Goal: Task Accomplishment & Management: Use online tool/utility

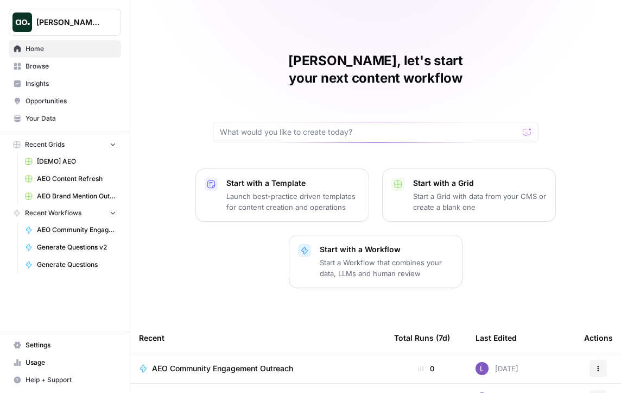
click at [82, 80] on span "Insights" at bounding box center [71, 84] width 91 height 10
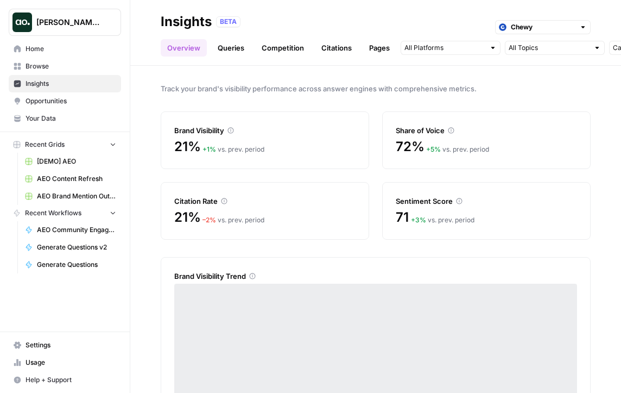
click at [521, 33] on div "Chewy" at bounding box center [543, 27] width 96 height 14
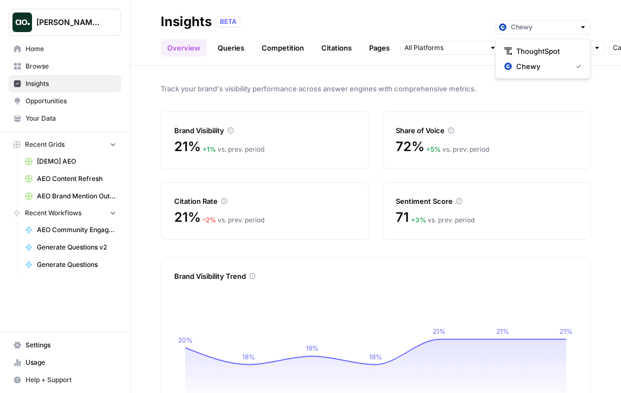
type input "Chewy"
click at [398, 89] on span "Track your brand's visibility performance across answer engines with comprehens…" at bounding box center [376, 88] width 430 height 11
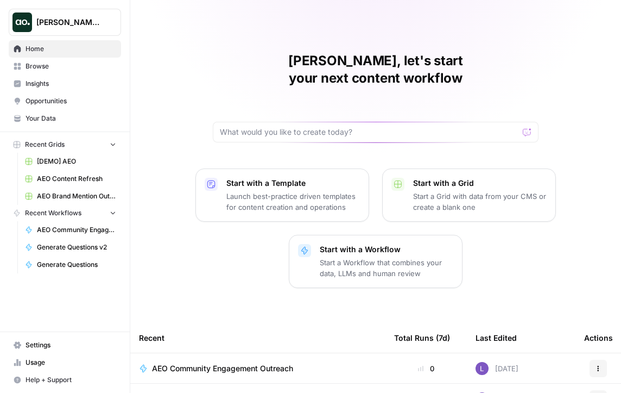
click at [80, 82] on span "Insights" at bounding box center [71, 84] width 91 height 10
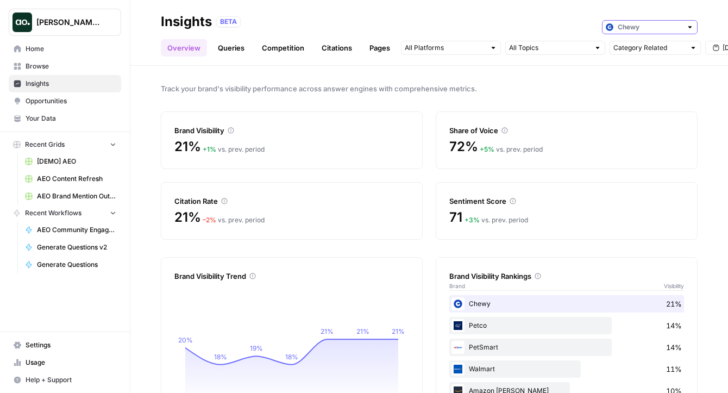
click at [621, 23] on input "text" at bounding box center [649, 27] width 64 height 11
type input "Chewy"
click at [529, 15] on div "BETA Chewy" at bounding box center [456, 22] width 481 height 14
click at [61, 116] on span "Your Data" at bounding box center [71, 118] width 91 height 10
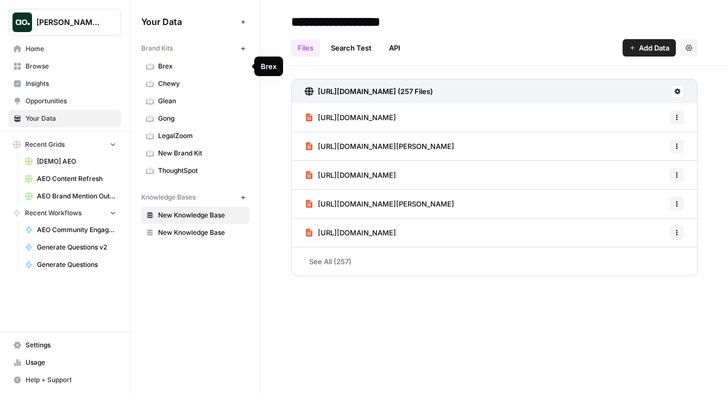
click at [179, 66] on span "Brex" at bounding box center [201, 66] width 86 height 10
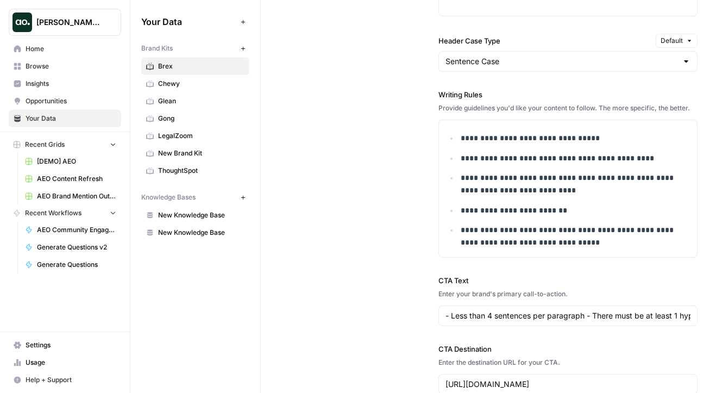
scroll to position [993, 0]
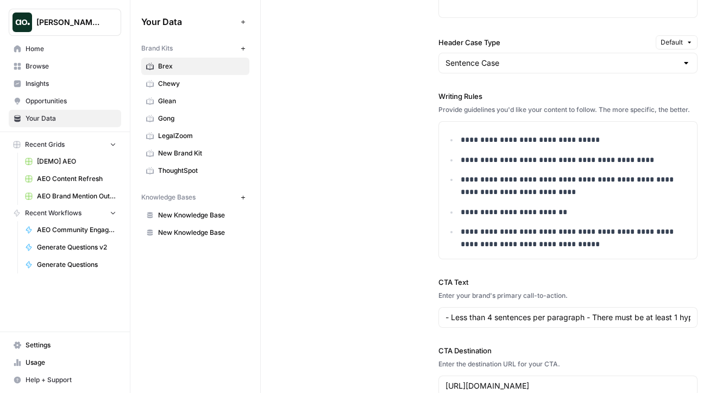
click at [57, 86] on span "Insights" at bounding box center [71, 84] width 91 height 10
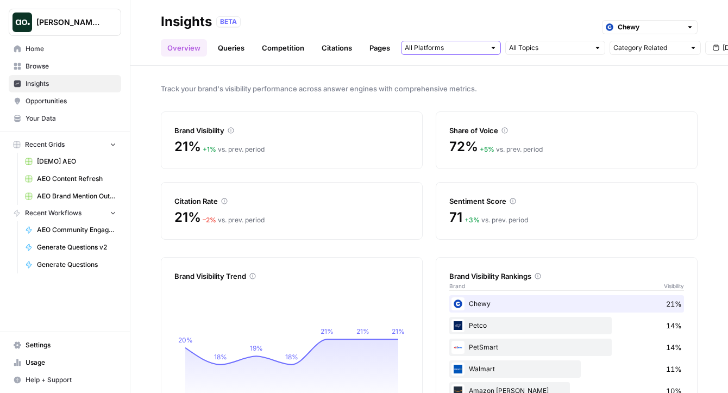
click at [439, 52] on input "text" at bounding box center [445, 47] width 80 height 11
click at [544, 21] on div "BETA Chewy" at bounding box center [456, 22] width 481 height 14
click at [231, 52] on link "Queries" at bounding box center [231, 47] width 40 height 17
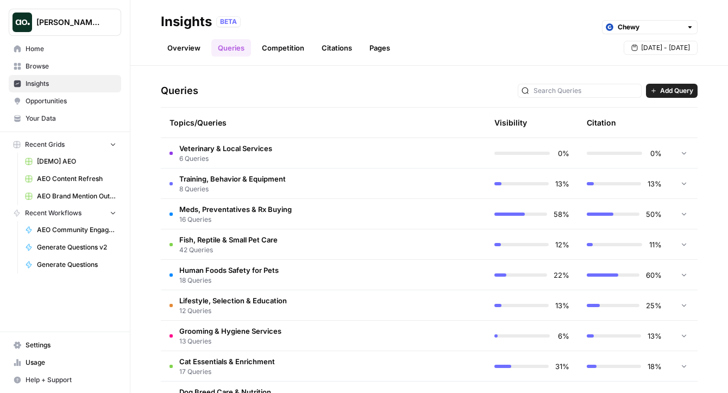
scroll to position [213, 0]
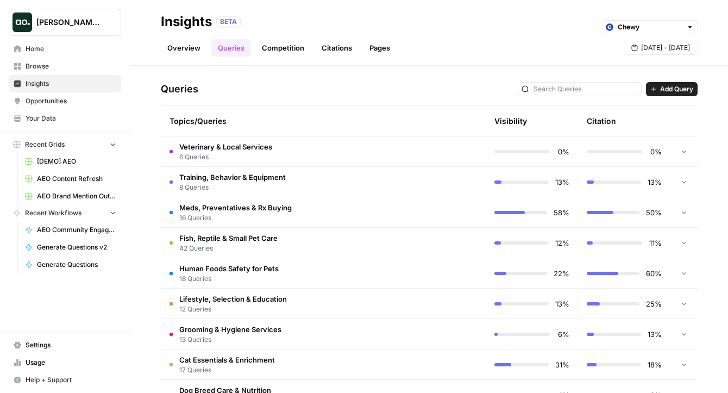
click at [237, 146] on span "Veterinary & Local Services" at bounding box center [225, 146] width 93 height 11
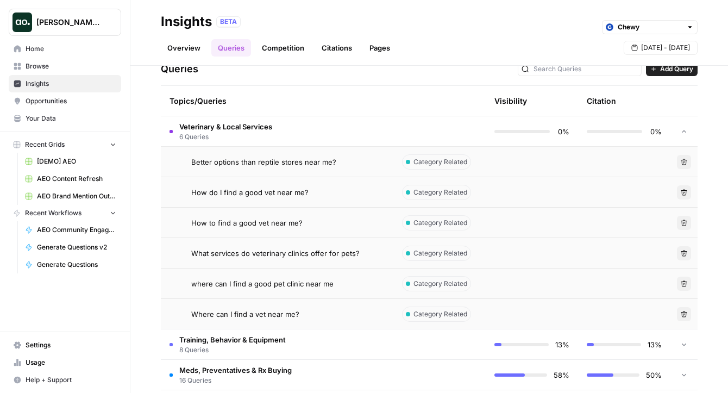
scroll to position [244, 0]
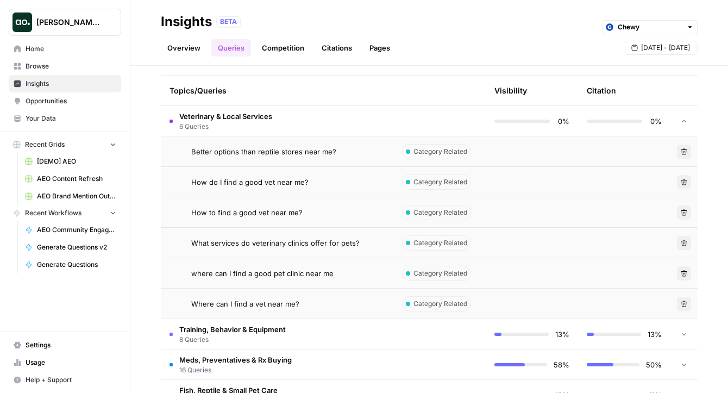
click at [317, 148] on span "Better options than reptile stores near me?" at bounding box center [263, 151] width 145 height 11
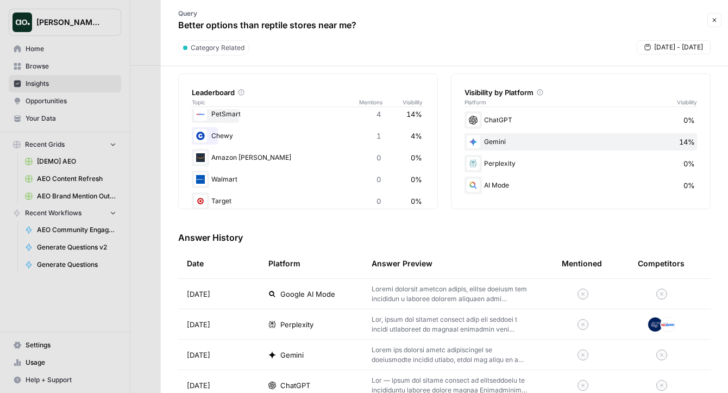
scroll to position [171, 0]
click at [399, 292] on p at bounding box center [448, 293] width 155 height 20
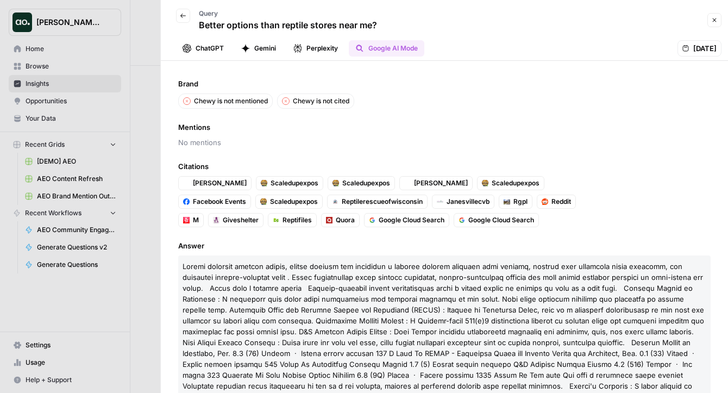
scroll to position [2, 0]
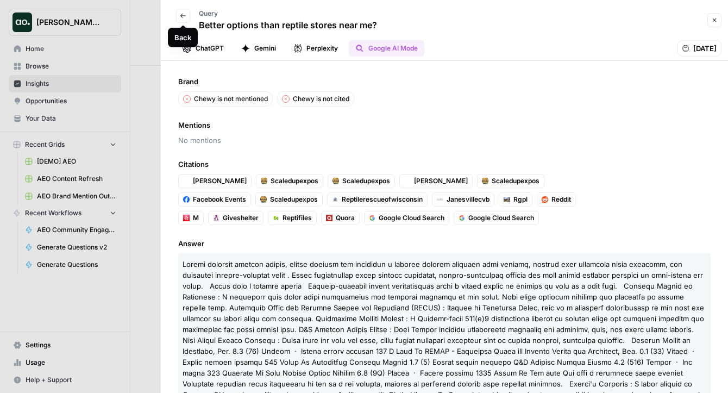
click at [182, 16] on icon "button" at bounding box center [182, 16] width 5 height 4
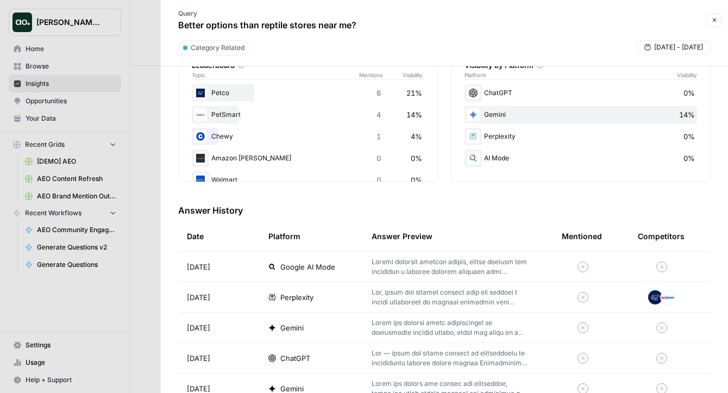
scroll to position [216, 0]
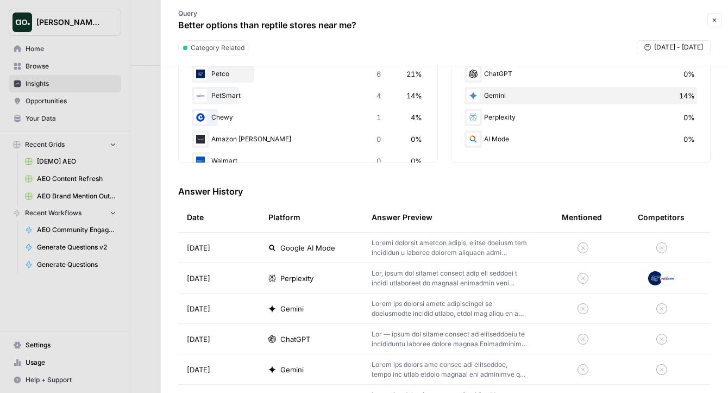
click at [621, 21] on icon "button" at bounding box center [714, 20] width 7 height 7
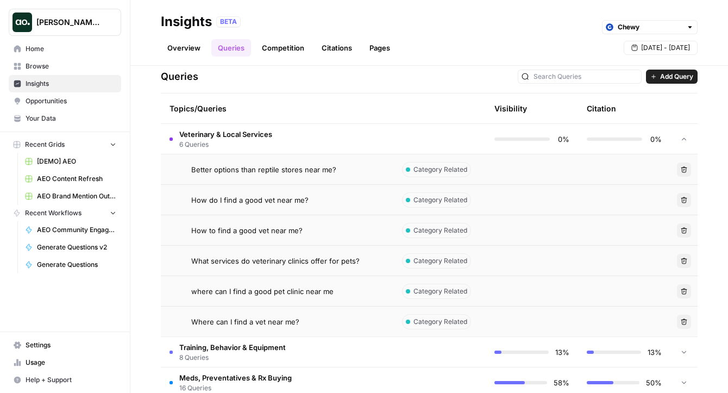
scroll to position [216, 0]
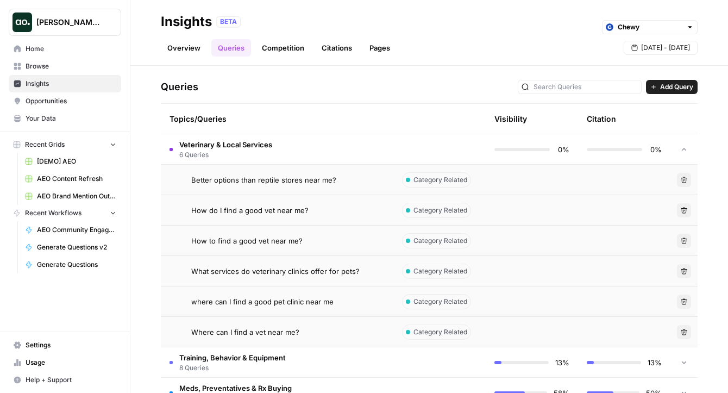
click at [289, 47] on link "Competition" at bounding box center [282, 47] width 55 height 17
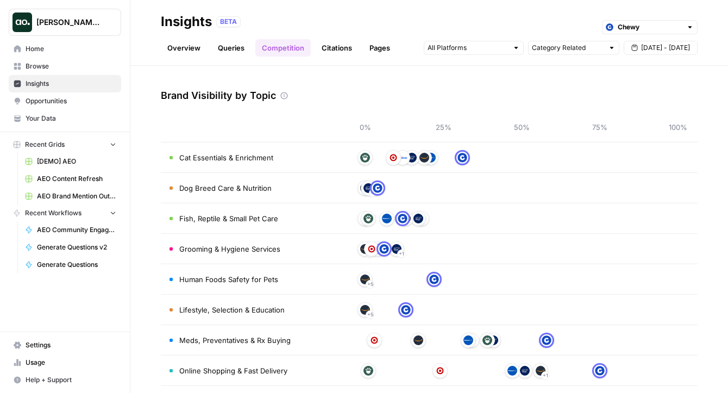
scroll to position [33, 0]
click at [335, 47] on link "Citations" at bounding box center [336, 47] width 43 height 17
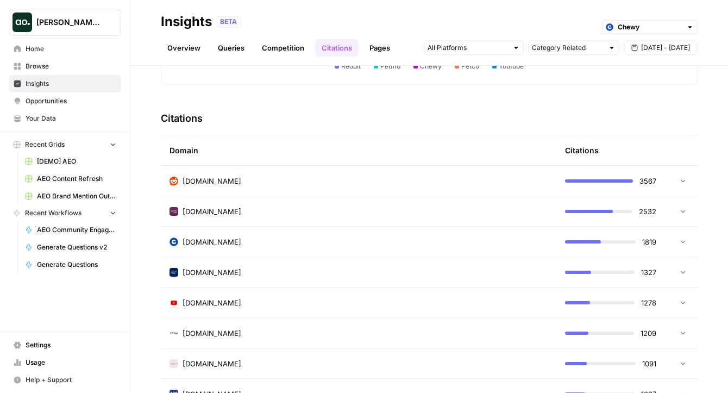
scroll to position [218, 0]
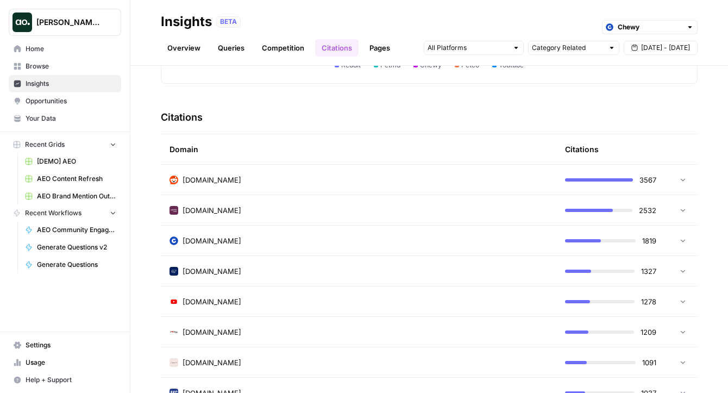
click at [398, 191] on td "reddit.com" at bounding box center [358, 180] width 395 height 30
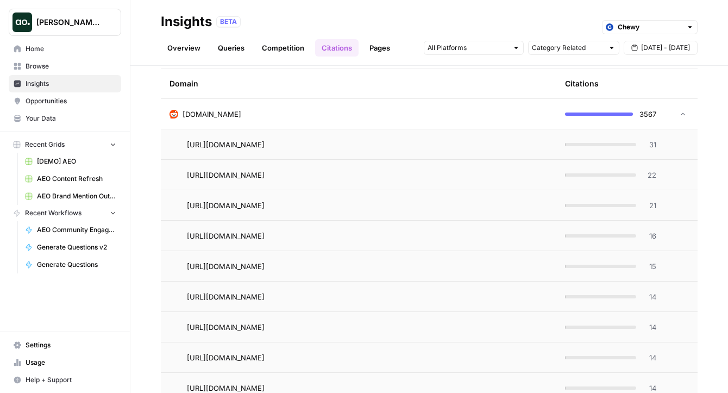
scroll to position [284, 0]
click at [621, 144] on span "31" at bounding box center [649, 143] width 14 height 11
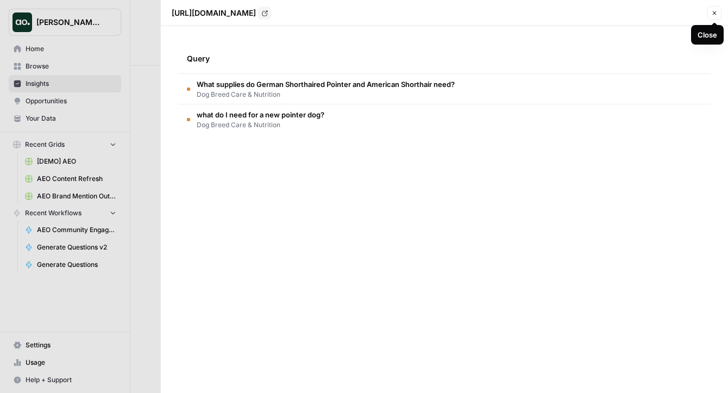
click at [621, 10] on icon "button" at bounding box center [714, 13] width 7 height 7
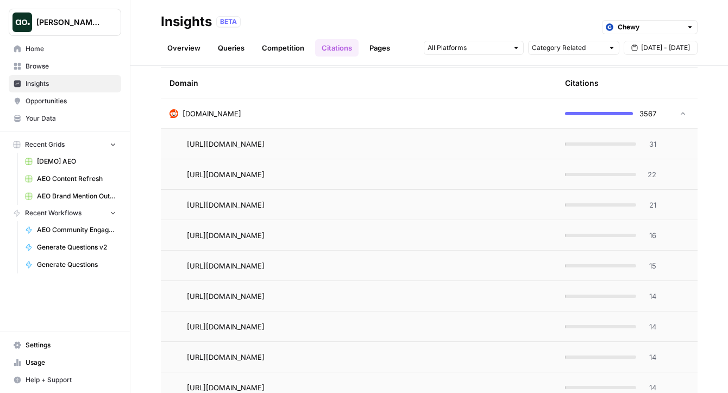
click at [380, 47] on link "Pages" at bounding box center [380, 47] width 34 height 17
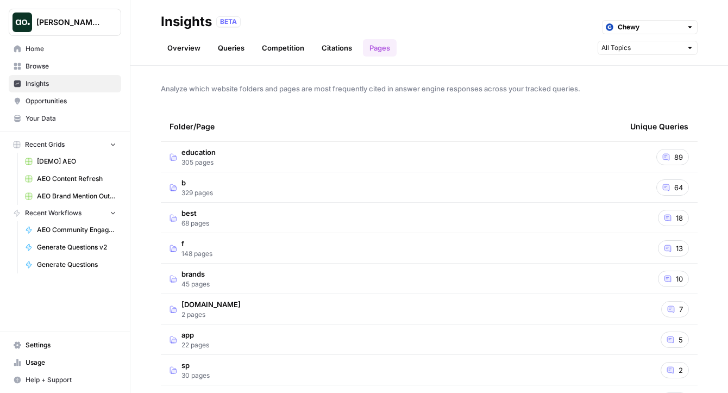
click at [254, 158] on td "education 305 pages" at bounding box center [391, 157] width 461 height 30
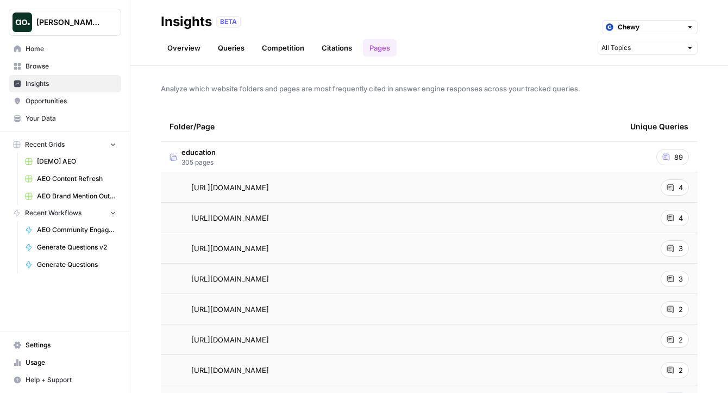
click at [621, 190] on icon at bounding box center [670, 187] width 7 height 7
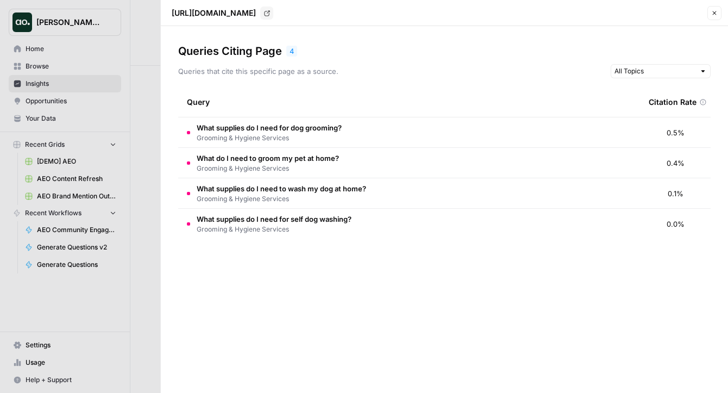
click at [621, 14] on icon "button" at bounding box center [714, 13] width 7 height 7
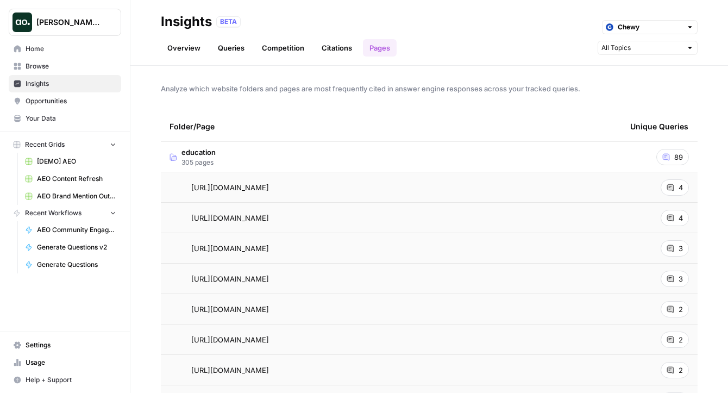
click at [181, 50] on link "Overview" at bounding box center [184, 47] width 46 height 17
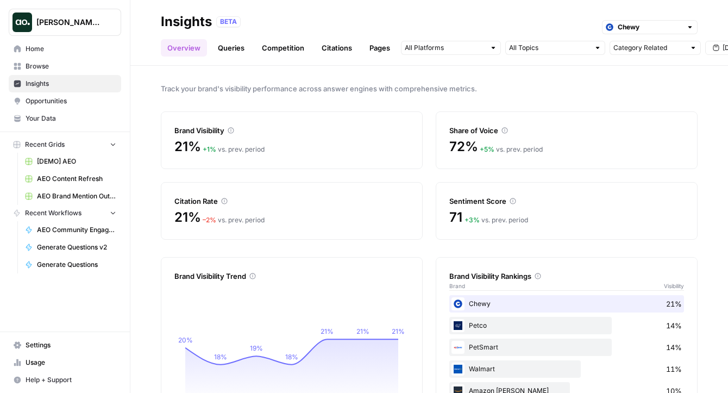
click at [72, 100] on span "Opportunities" at bounding box center [71, 101] width 91 height 10
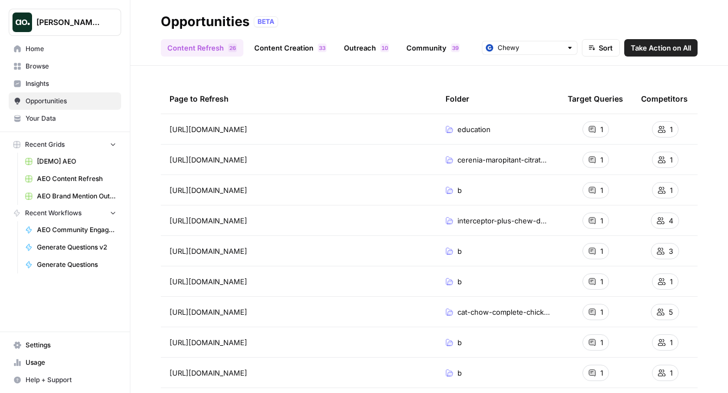
scroll to position [29, 0]
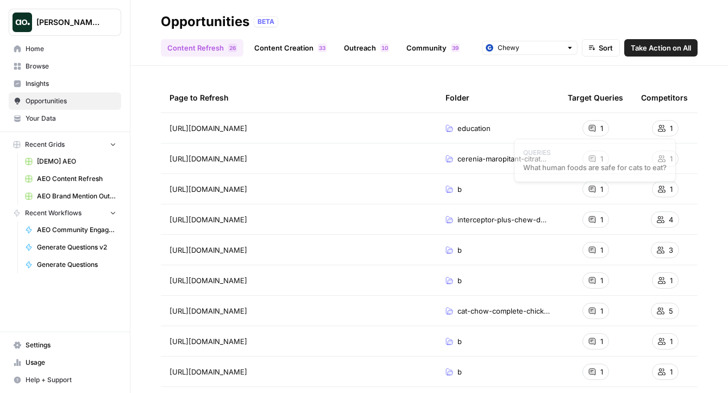
click at [601, 124] on span "1" at bounding box center [601, 128] width 3 height 11
click at [83, 179] on span "AEO Content Refresh" at bounding box center [76, 179] width 79 height 10
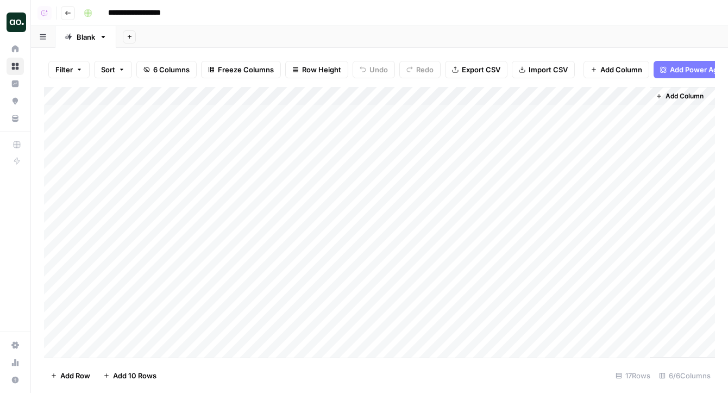
click at [389, 117] on div "Add Column" at bounding box center [379, 222] width 671 height 270
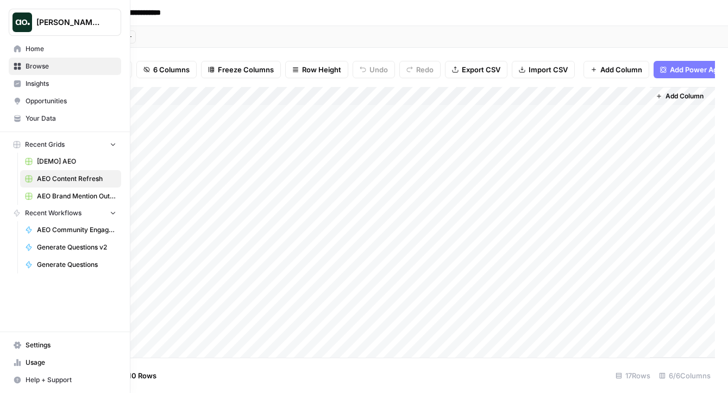
click at [79, 118] on span "Your Data" at bounding box center [71, 118] width 91 height 10
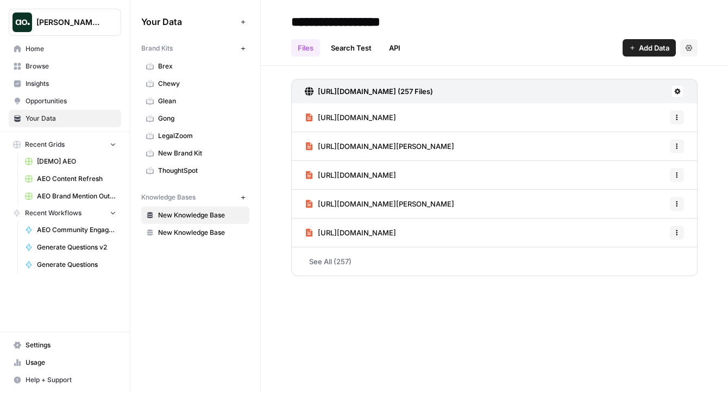
click at [243, 49] on icon "button" at bounding box center [243, 49] width 6 height 6
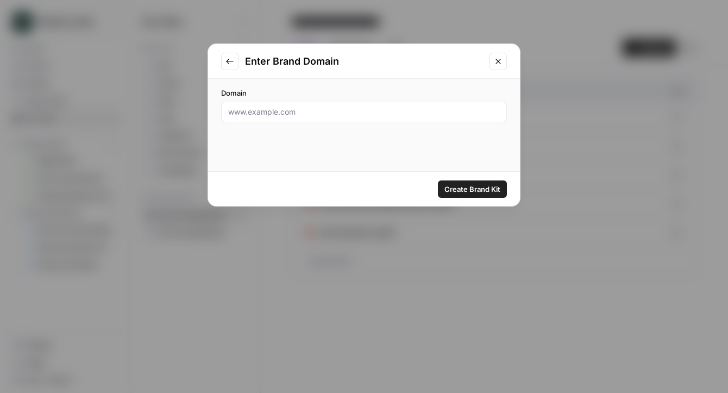
click at [500, 60] on icon "Close modal" at bounding box center [498, 61] width 9 height 9
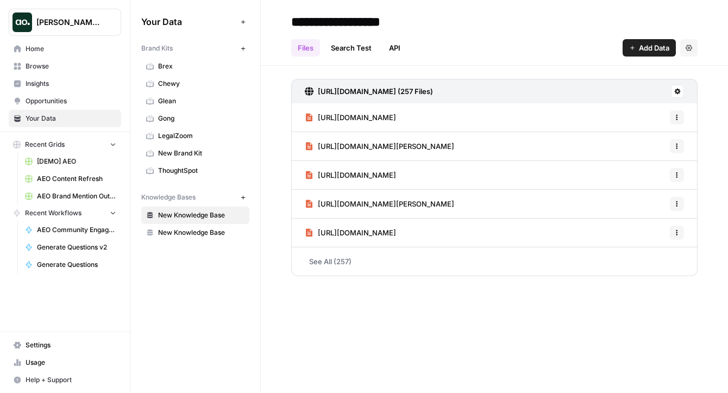
click at [62, 83] on span "Insights" at bounding box center [71, 84] width 91 height 10
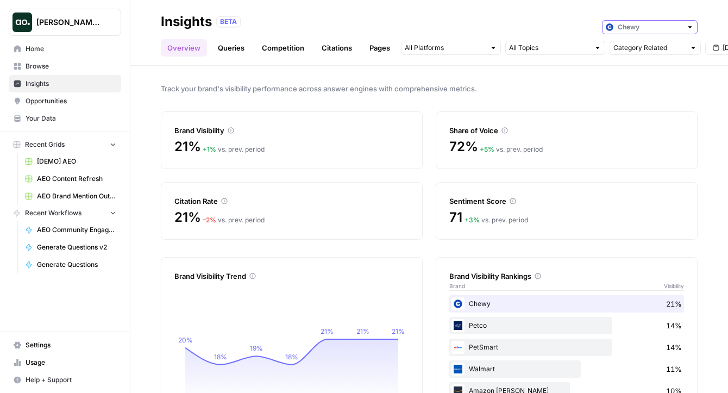
click at [621, 28] on input "text" at bounding box center [649, 27] width 64 height 11
type input "Chewy"
click at [513, 22] on div "BETA Chewy" at bounding box center [456, 22] width 481 height 14
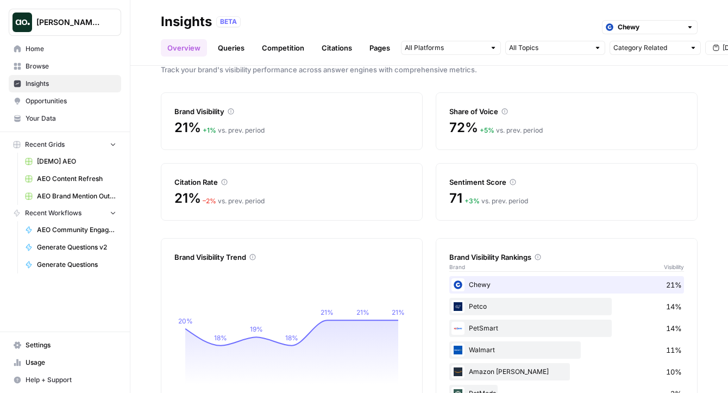
scroll to position [20, 0]
click at [58, 105] on span "Opportunities" at bounding box center [71, 101] width 91 height 10
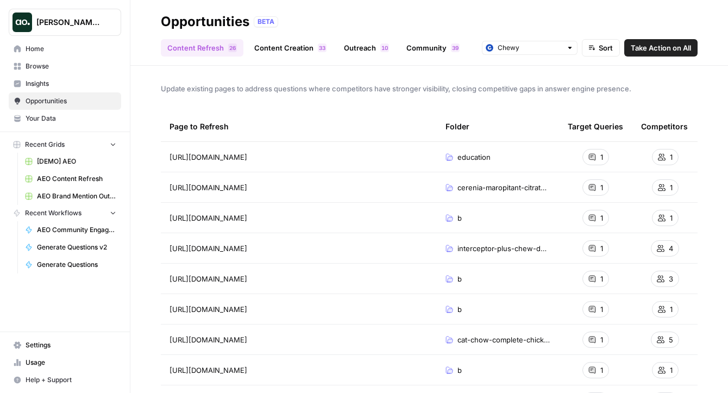
click at [291, 47] on link "Content Creation 3 3" at bounding box center [290, 47] width 85 height 17
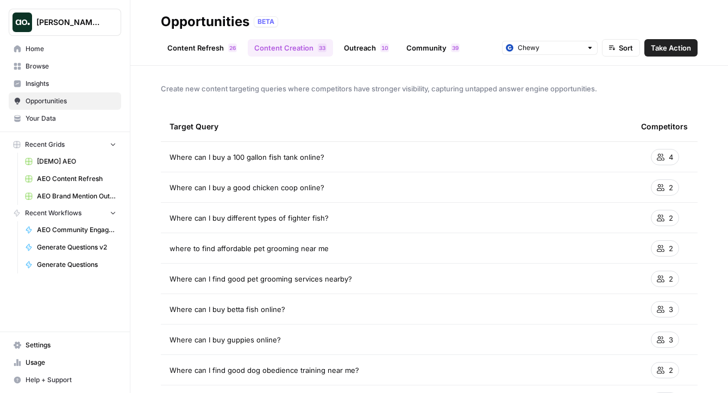
click at [50, 67] on span "Browse" at bounding box center [71, 66] width 91 height 10
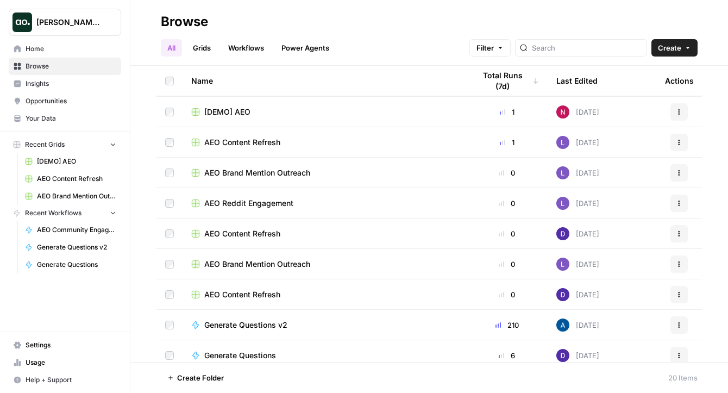
scroll to position [28, 0]
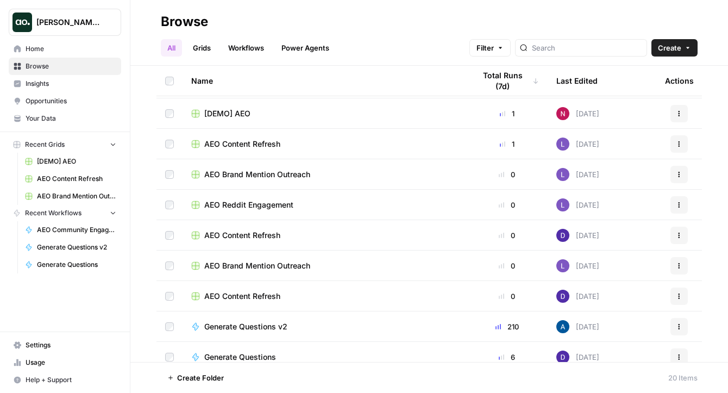
click at [36, 103] on span "Opportunities" at bounding box center [71, 101] width 91 height 10
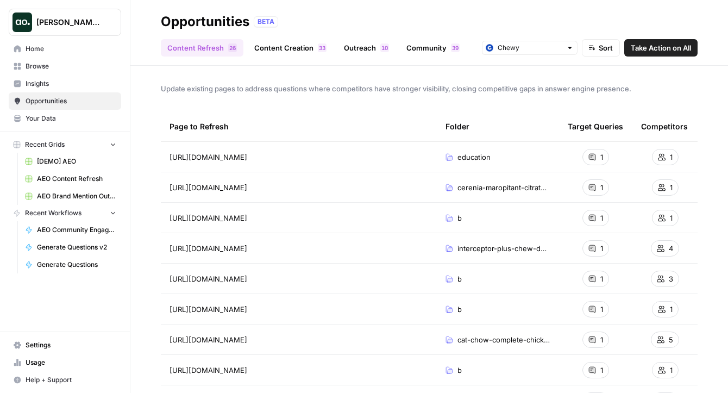
click at [282, 42] on link "Content Creation 3 3" at bounding box center [290, 47] width 85 height 17
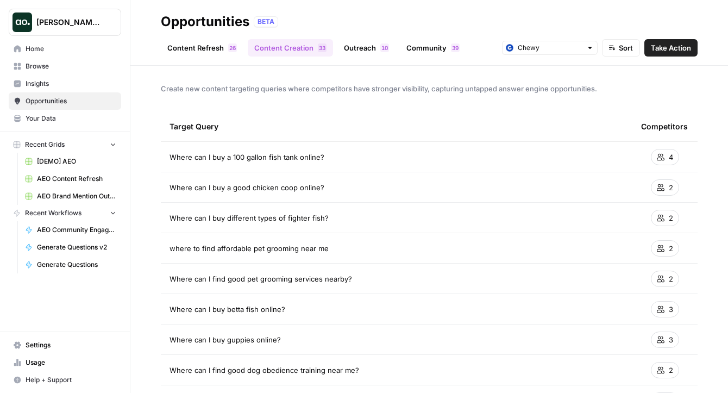
click at [621, 46] on span "Take Action" at bounding box center [671, 47] width 40 height 11
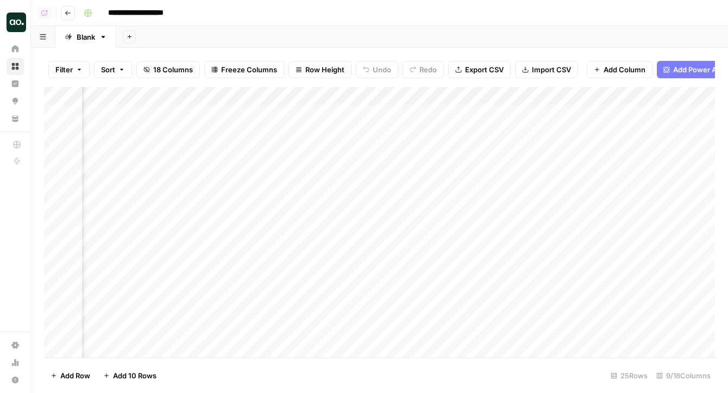
scroll to position [0, 210]
click at [621, 66] on span "Add Column" at bounding box center [624, 69] width 42 height 11
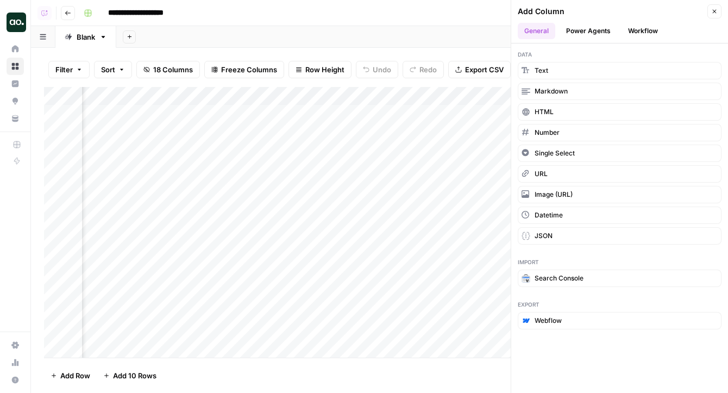
click at [577, 27] on button "Power Agents" at bounding box center [588, 31] width 58 height 16
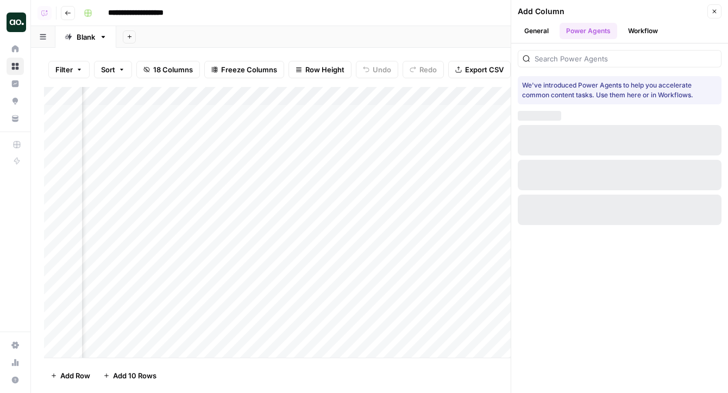
click at [621, 27] on button "Workflow" at bounding box center [642, 31] width 43 height 16
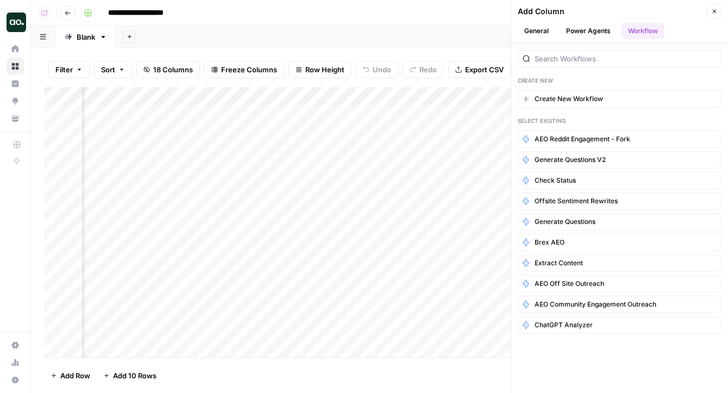
scroll to position [0, 0]
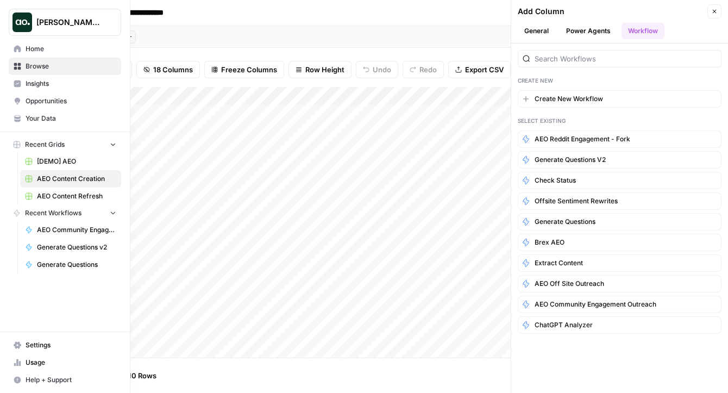
click at [42, 93] on link "Opportunities" at bounding box center [65, 100] width 112 height 17
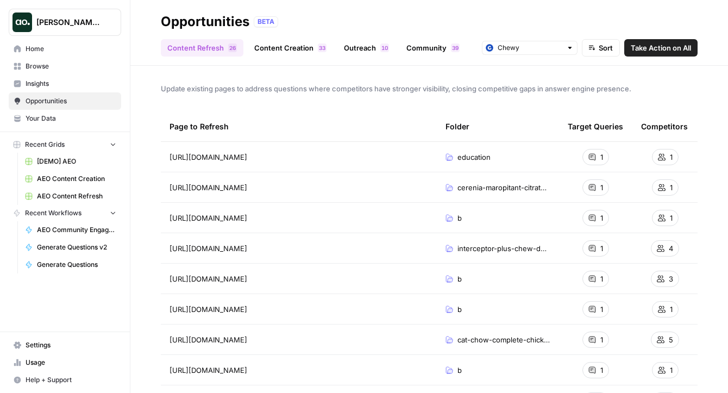
click at [353, 51] on link "Outreach 0 1" at bounding box center [366, 47] width 58 height 17
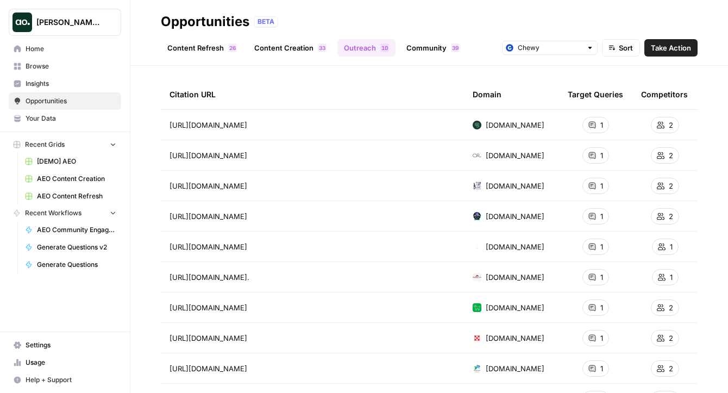
scroll to position [44, 0]
click at [621, 37] on div "Content Refresh 6 2 Content Creation 3 3 Outreach 0 1 Community 9 3 Chewy Sort …" at bounding box center [429, 43] width 537 height 26
click at [621, 43] on span "Take Action" at bounding box center [671, 47] width 40 height 11
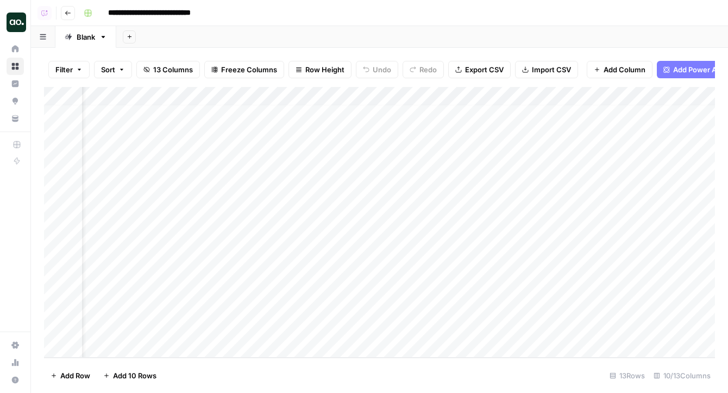
scroll to position [5, 0]
click at [71, 11] on icon "button" at bounding box center [68, 13] width 7 height 7
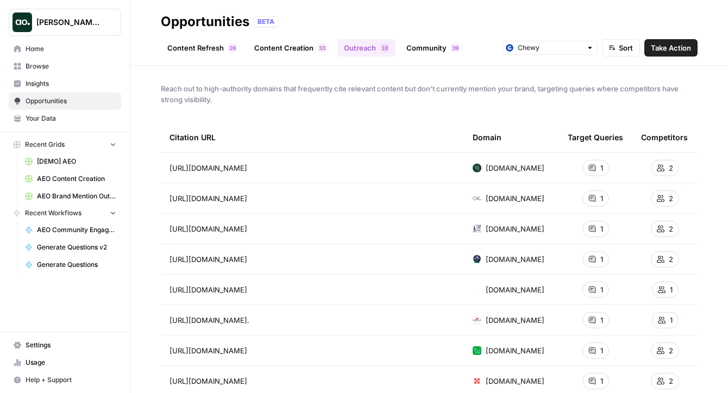
click at [416, 48] on link "Community 9 3" at bounding box center [433, 47] width 66 height 17
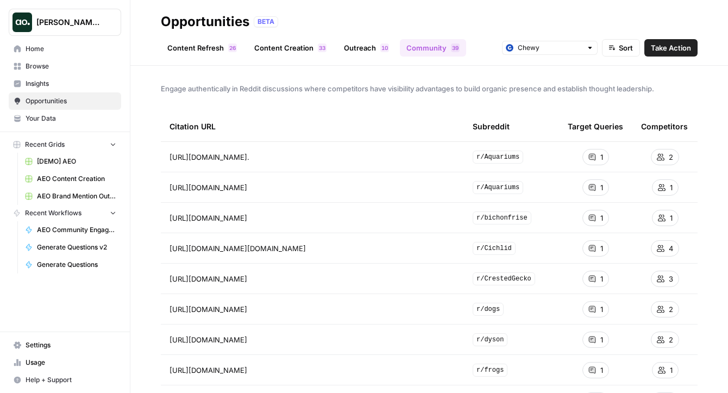
click at [621, 45] on span "Take Action" at bounding box center [671, 47] width 40 height 11
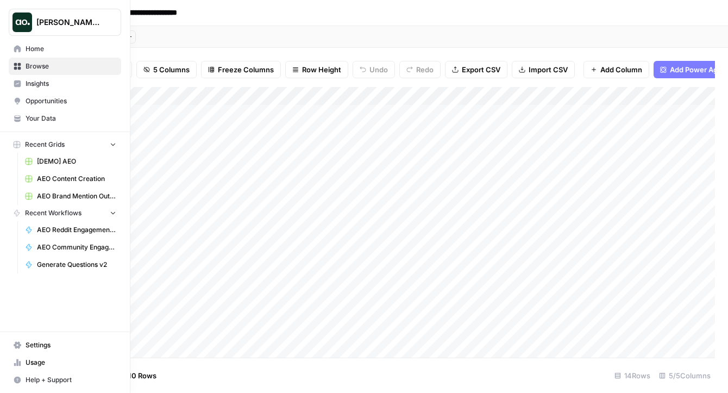
click at [39, 81] on span "Insights" at bounding box center [71, 84] width 91 height 10
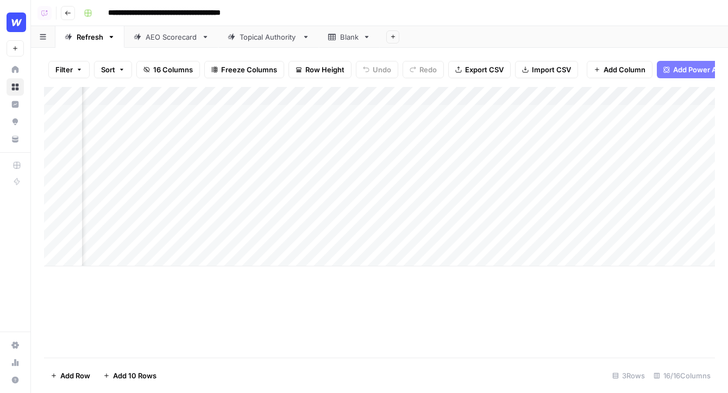
scroll to position [0, 563]
click at [440, 112] on div "Add Column" at bounding box center [379, 176] width 671 height 179
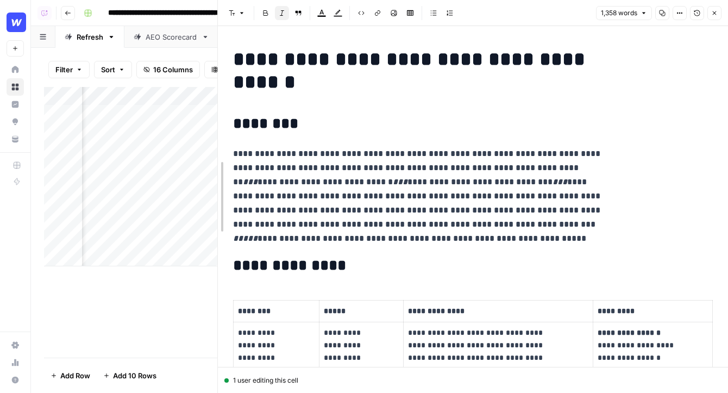
drag, startPoint x: 320, startPoint y: 167, endPoint x: 146, endPoint y: 170, distance: 174.3
click at [147, 170] on body "**********" at bounding box center [364, 196] width 728 height 393
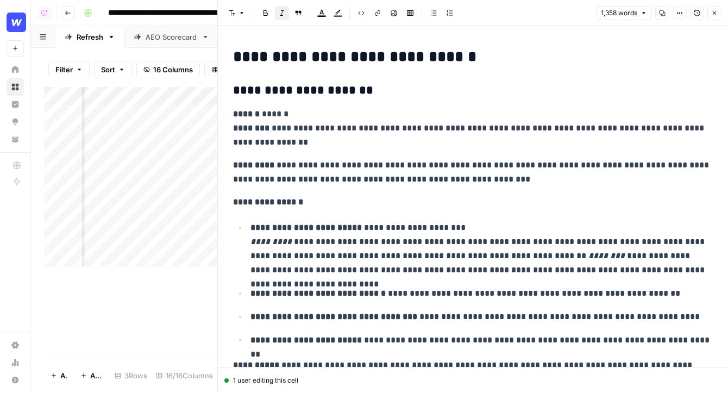
scroll to position [1138, 0]
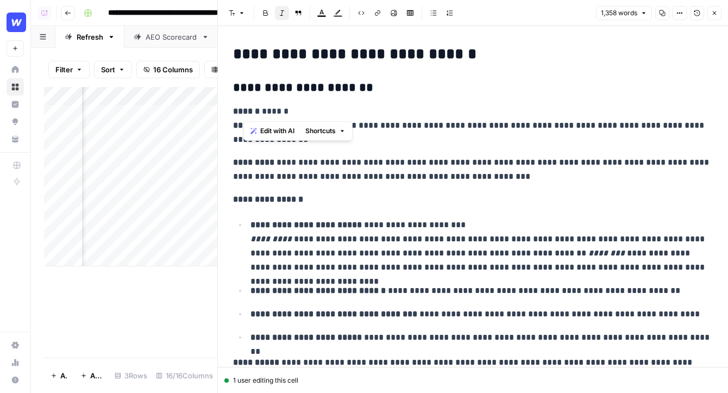
drag, startPoint x: 325, startPoint y: 109, endPoint x: 238, endPoint y: 108, distance: 87.4
click at [238, 108] on p "**********" at bounding box center [473, 125] width 480 height 42
click at [439, 191] on div "**********" at bounding box center [472, 396] width 493 height 2980
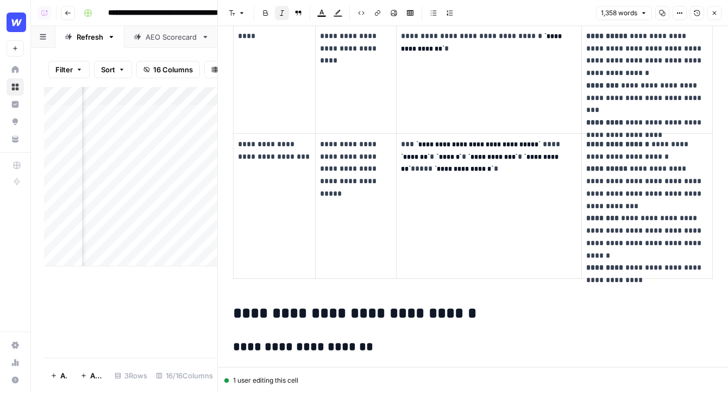
scroll to position [880, 0]
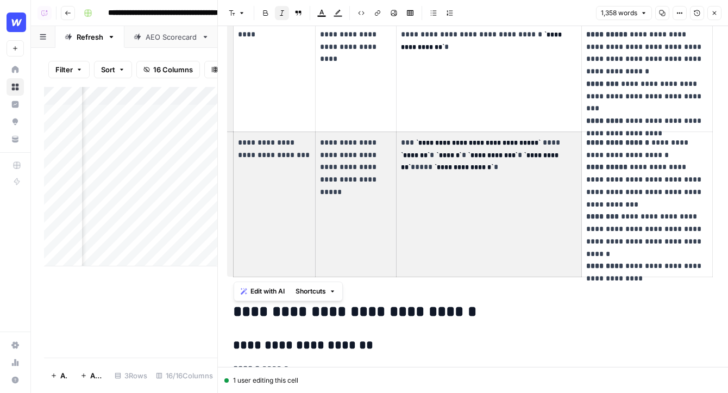
drag, startPoint x: 237, startPoint y: 143, endPoint x: 573, endPoint y: 218, distance: 345.0
click at [573, 218] on tr "**********" at bounding box center [473, 203] width 479 height 145
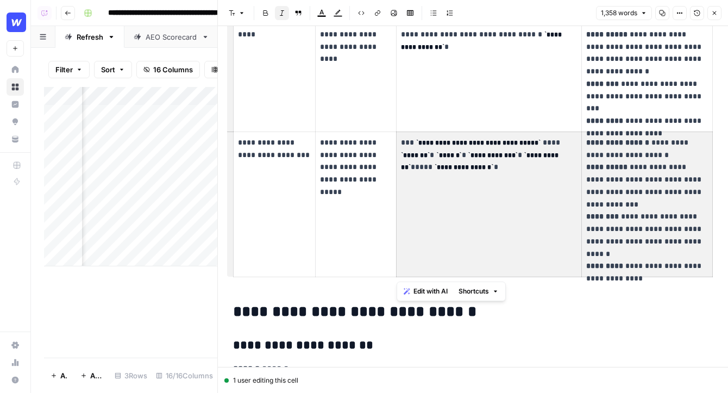
drag, startPoint x: 502, startPoint y: 193, endPoint x: 288, endPoint y: 127, distance: 224.3
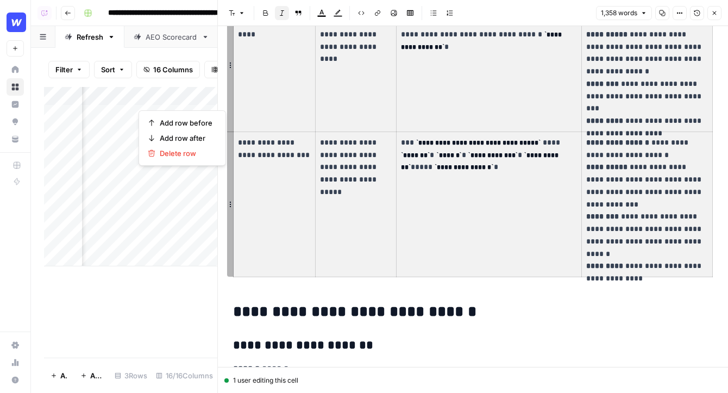
click at [426, 306] on h2 "**********" at bounding box center [473, 311] width 480 height 17
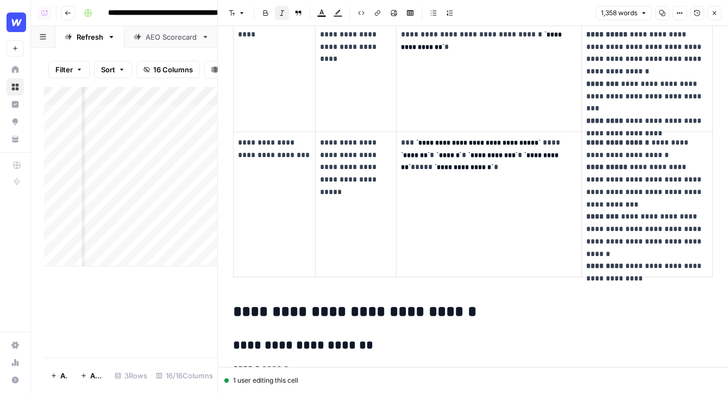
click at [187, 53] on div "Filter Sort 16 Columns Freeze Columns Row Height Undo Redo Export CSV Import CS…" at bounding box center [130, 69] width 173 height 35
click at [714, 16] on button "Close" at bounding box center [714, 13] width 14 height 14
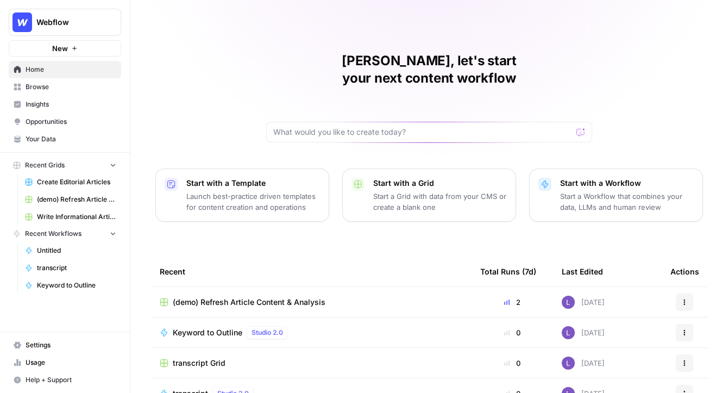
click at [69, 30] on button "Webflow" at bounding box center [65, 22] width 112 height 27
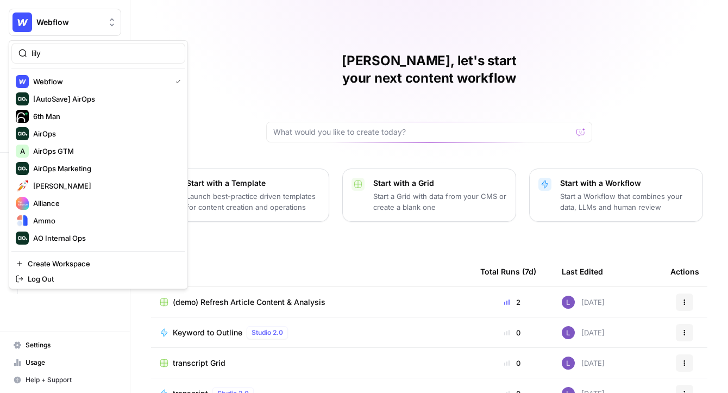
type input "lily"
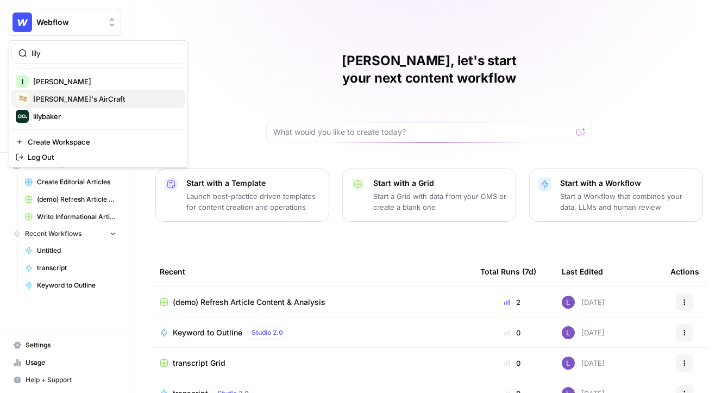
click at [86, 96] on span "Lily's AirCraft" at bounding box center [104, 98] width 143 height 11
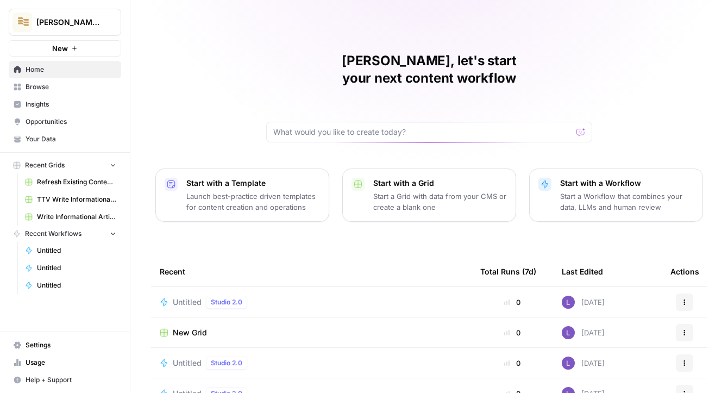
click at [50, 85] on span "Browse" at bounding box center [71, 87] width 91 height 10
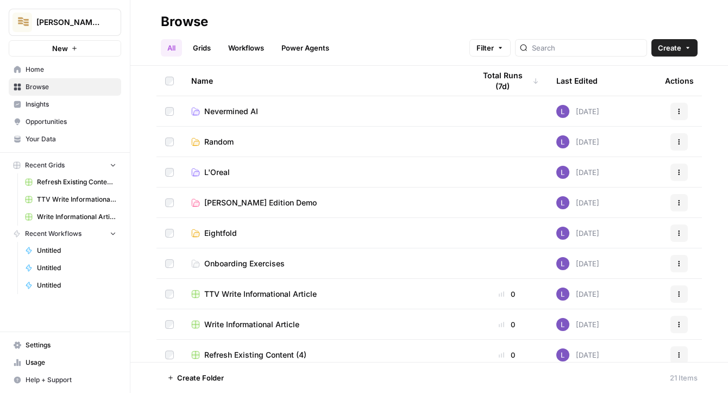
click at [247, 47] on link "Workflows" at bounding box center [246, 47] width 49 height 17
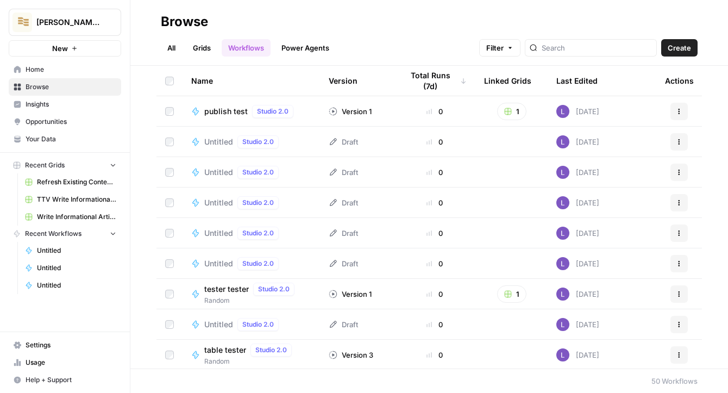
click at [702, 52] on header "Browse All Grids Workflows Power Agents Filter Create" at bounding box center [428, 33] width 597 height 66
click at [685, 51] on span "Create" at bounding box center [678, 47] width 23 height 11
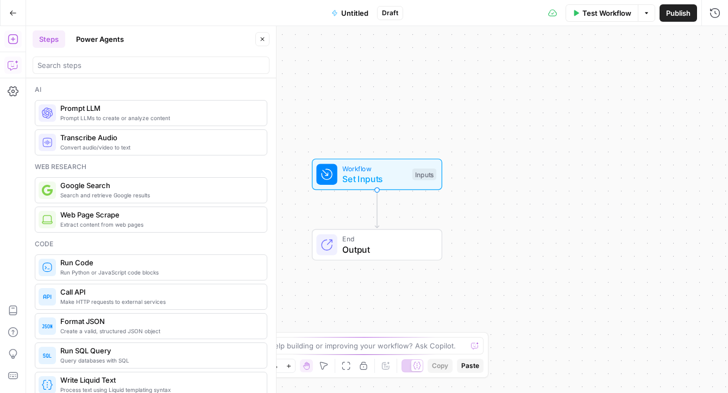
click at [16, 64] on icon "button" at bounding box center [13, 65] width 11 height 11
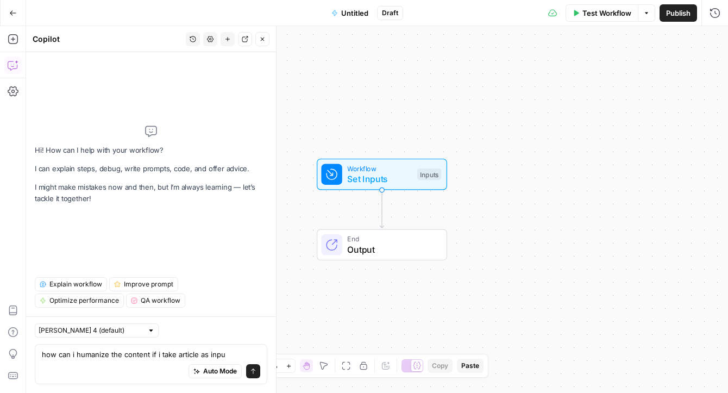
type textarea "how can i humanize the content if i take article as input"
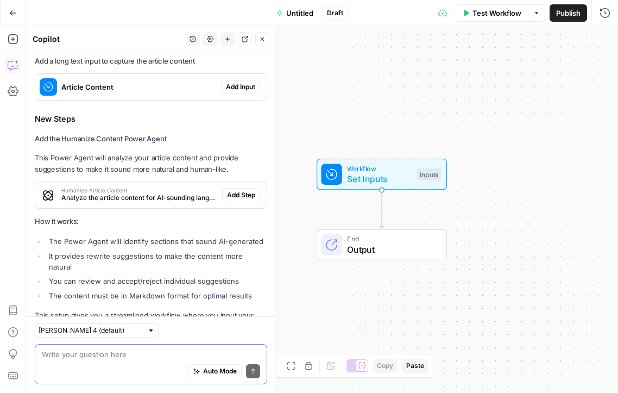
scroll to position [283, 0]
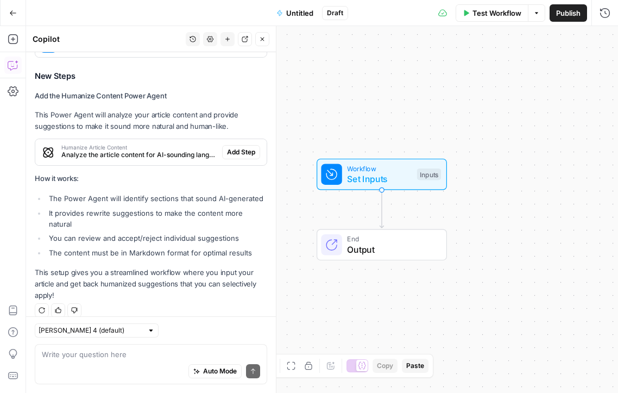
click at [162, 146] on span "Humanize Article Content" at bounding box center [139, 146] width 156 height 5
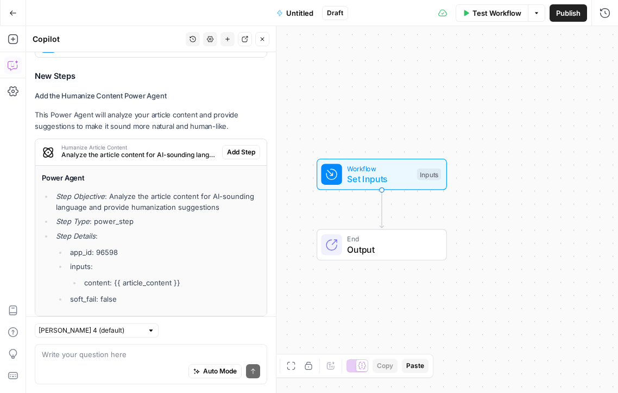
scroll to position [434, 0]
